Goal: Information Seeking & Learning: Learn about a topic

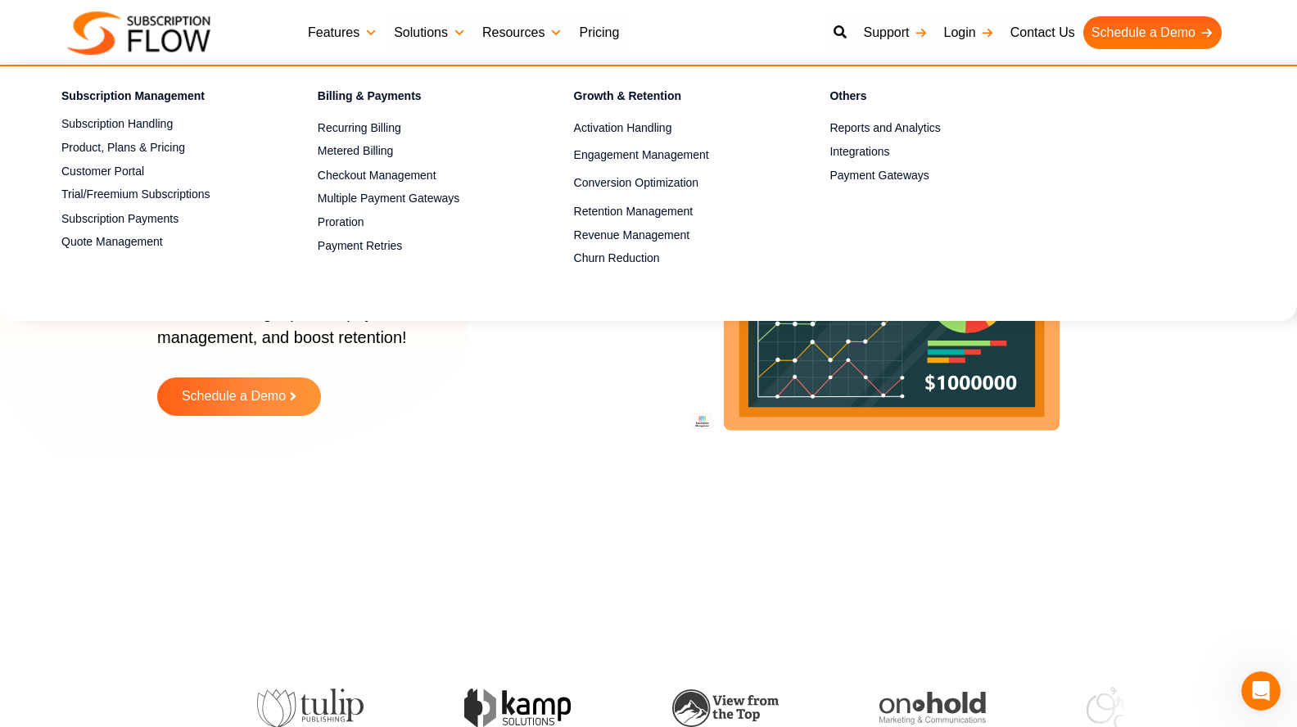
click at [343, 33] on link "Features" at bounding box center [343, 32] width 86 height 33
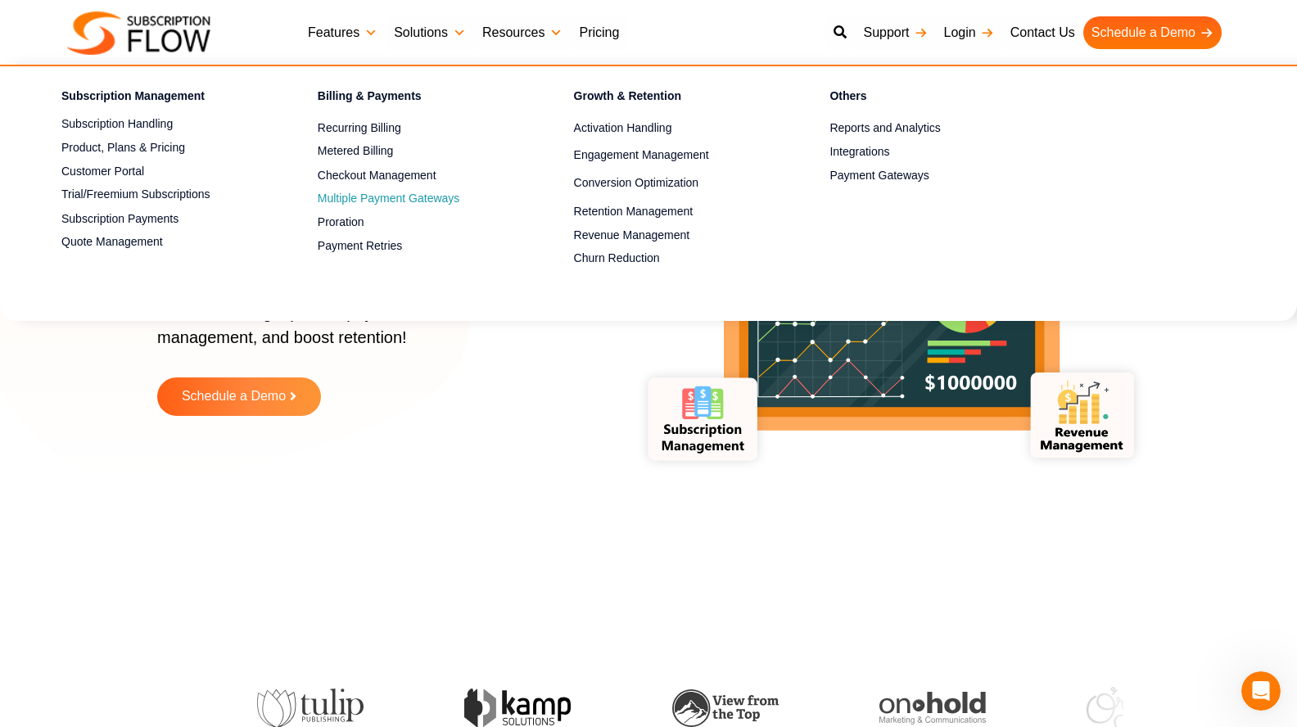
click at [367, 198] on link "Multiple Payment Gateways" at bounding box center [417, 199] width 199 height 20
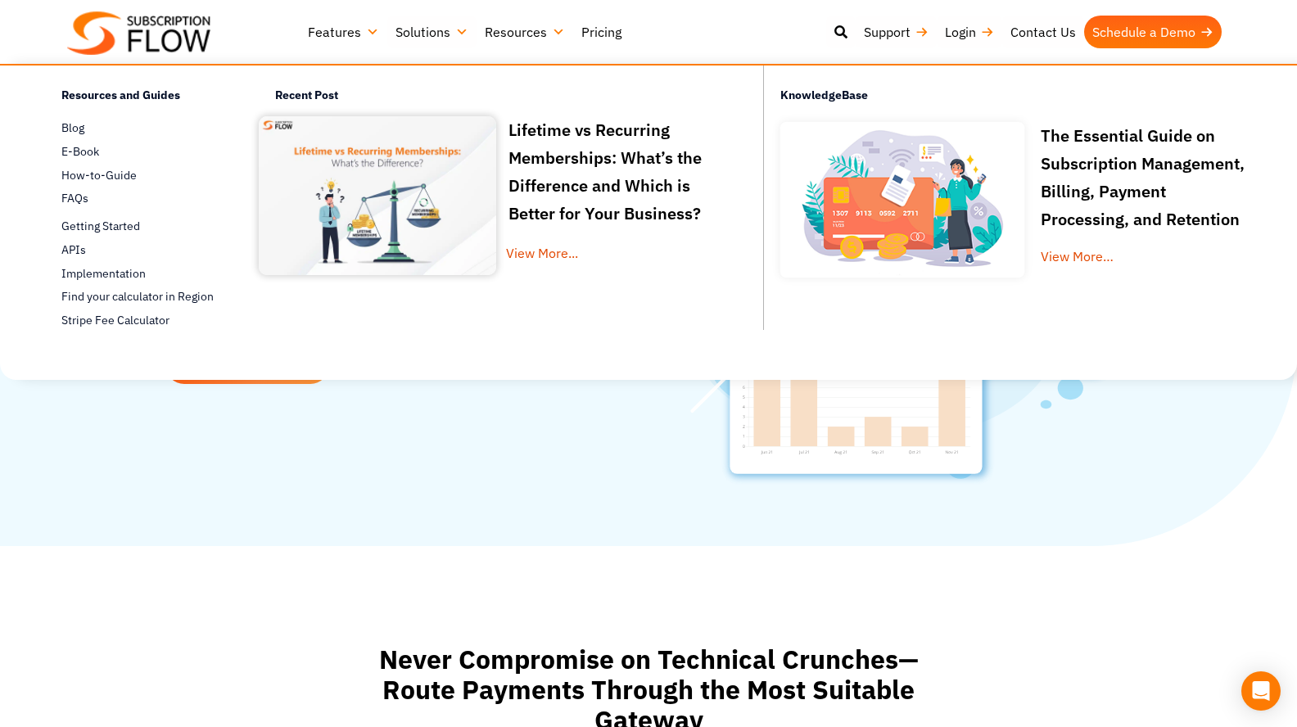
click at [606, 29] on link "Pricing" at bounding box center [601, 32] width 56 height 33
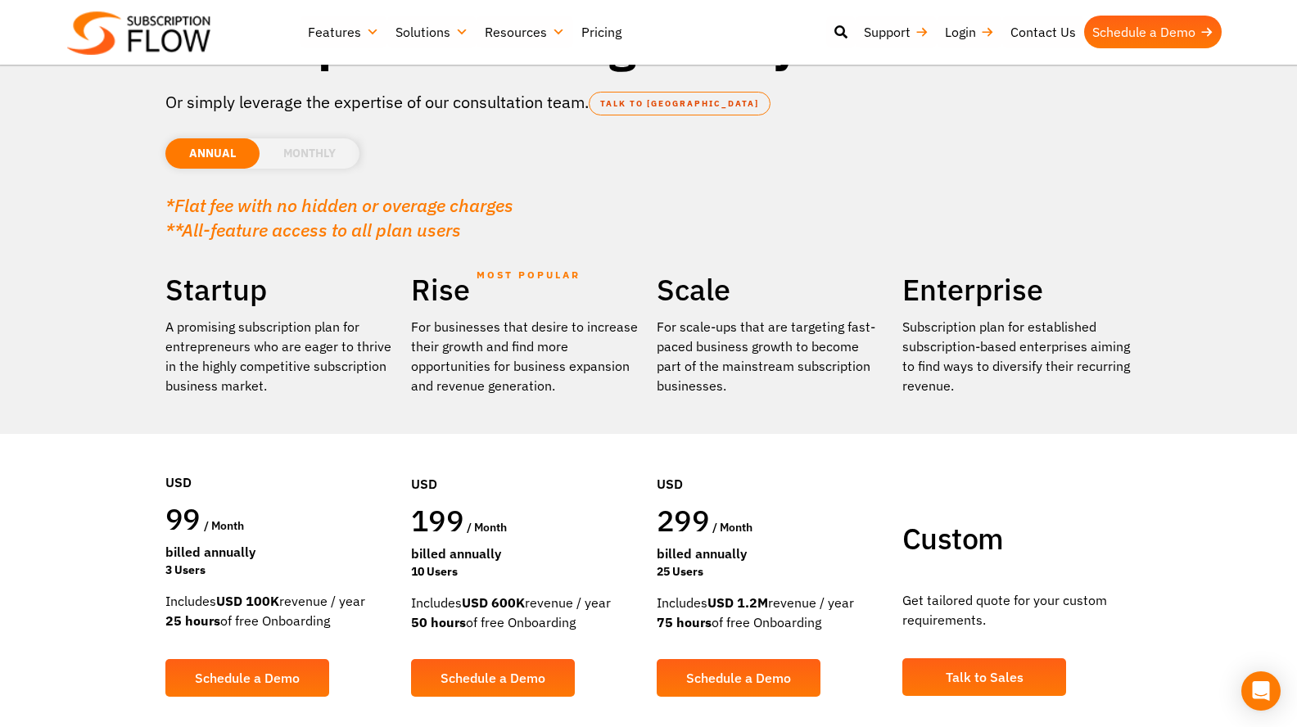
scroll to position [164, 0]
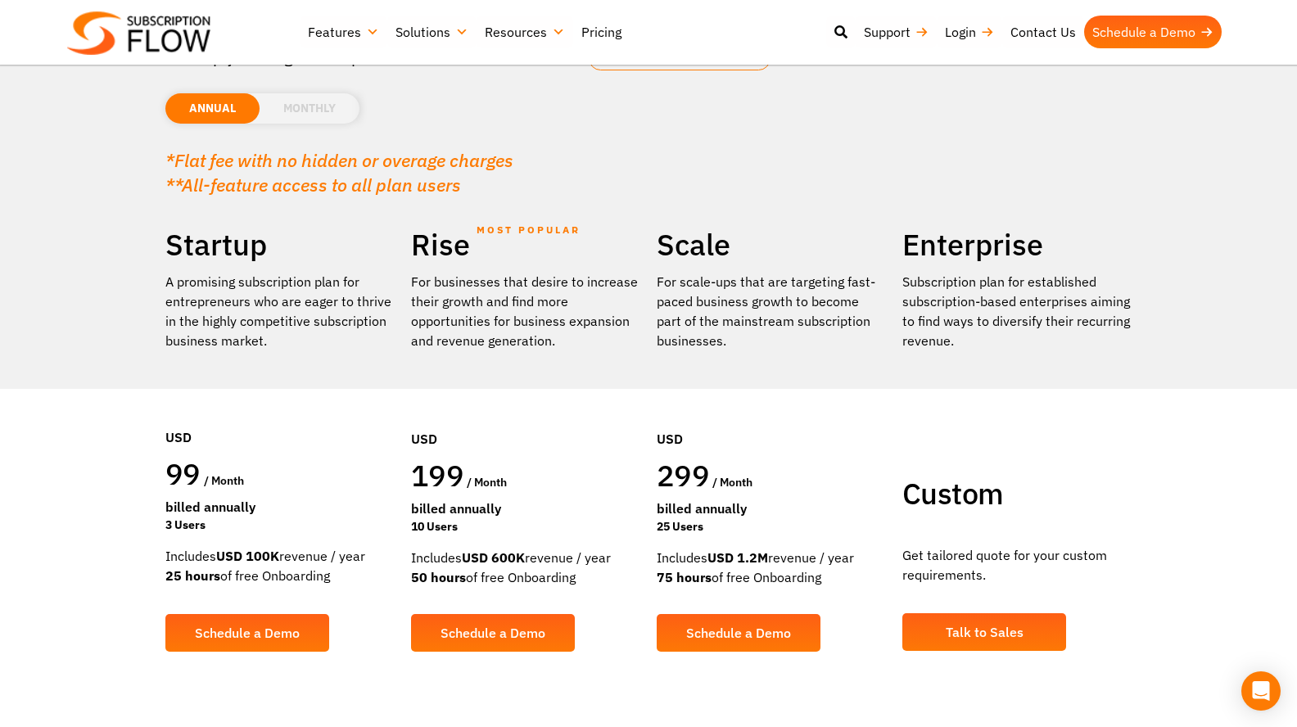
click at [308, 109] on li "MONTHLY" at bounding box center [310, 108] width 100 height 30
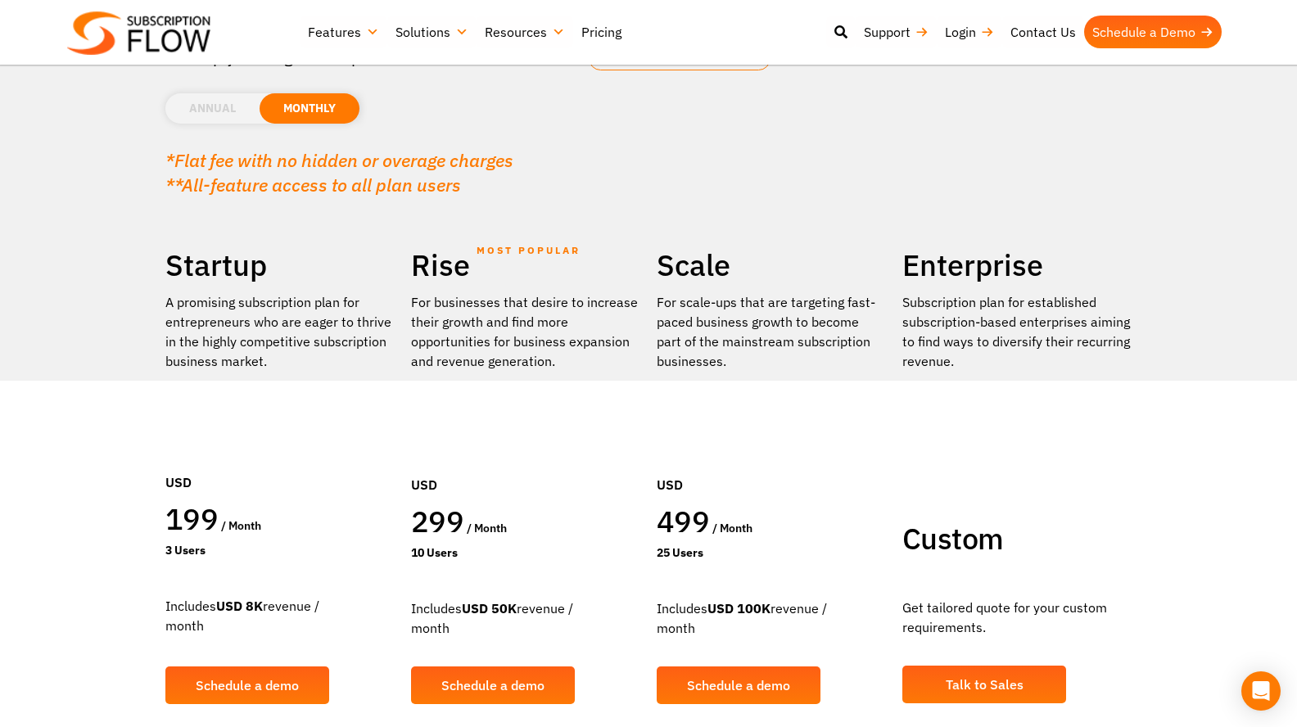
click at [202, 108] on li "ANNUAL" at bounding box center [212, 108] width 94 height 30
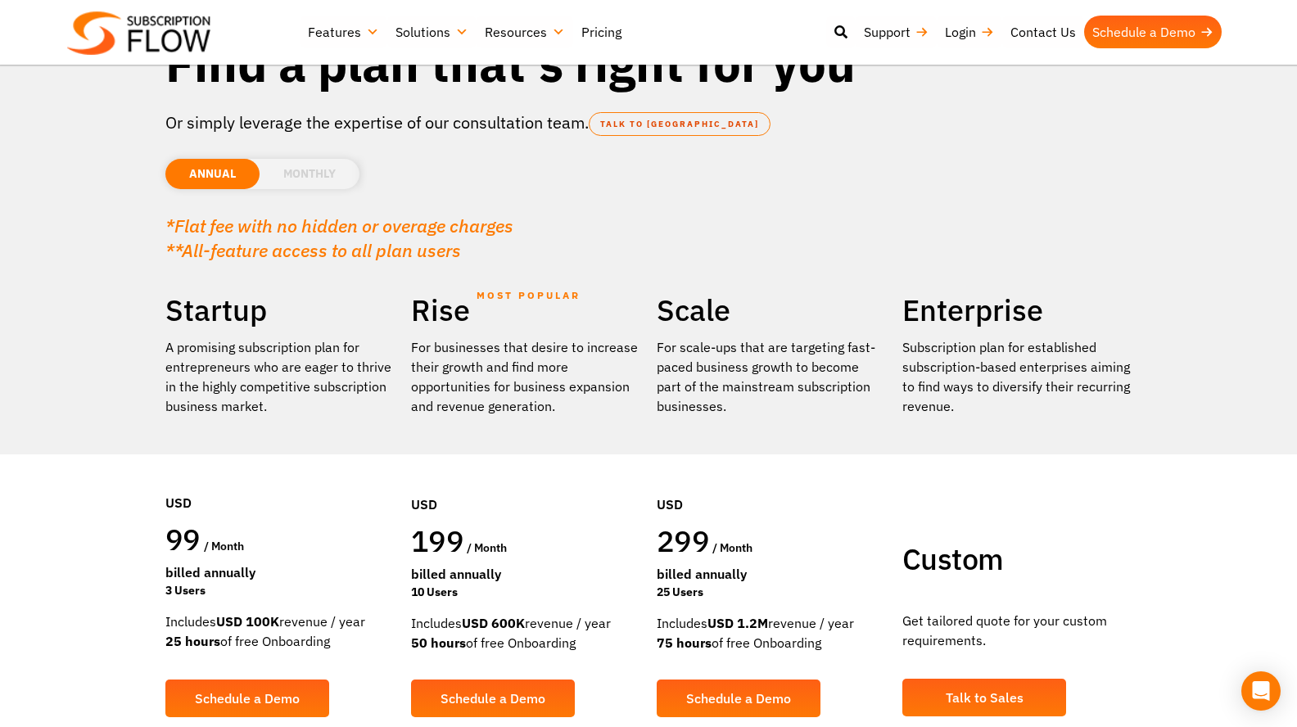
scroll to position [0, 0]
